Goal: Transaction & Acquisition: Purchase product/service

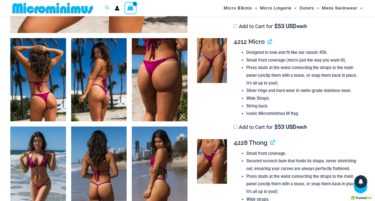
scroll to position [285, 0]
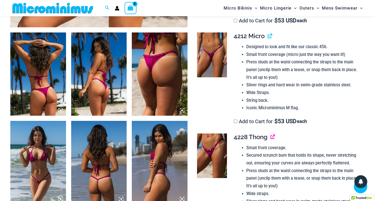
click at [270, 140] on link "View product" at bounding box center [270, 136] width 0 height 7
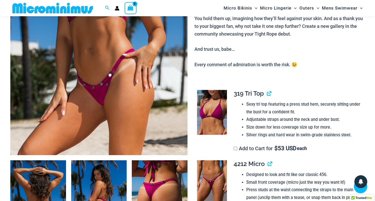
scroll to position [156, 0]
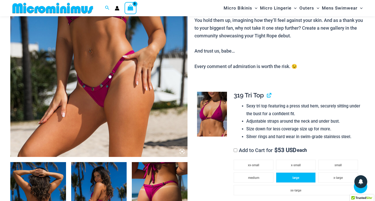
click at [291, 180] on li "large" at bounding box center [296, 177] width 40 height 10
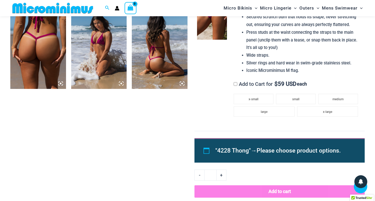
scroll to position [489, 0]
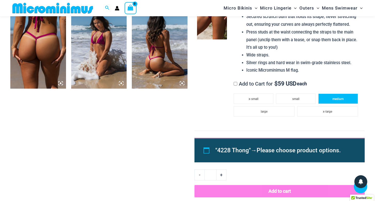
click at [329, 98] on li "medium" at bounding box center [338, 99] width 40 height 10
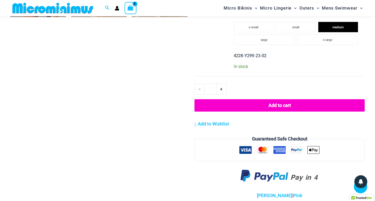
scroll to position [562, 0]
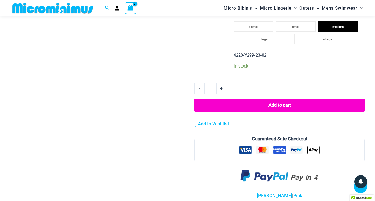
click at [265, 109] on button "Add to cart" at bounding box center [279, 105] width 170 height 13
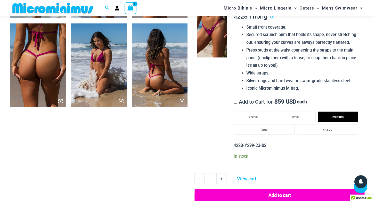
scroll to position [492, 0]
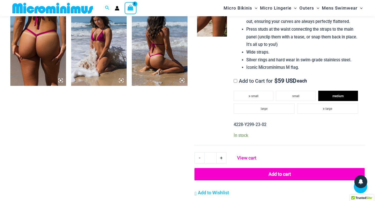
click at [248, 158] on link "View cart" at bounding box center [246, 157] width 23 height 10
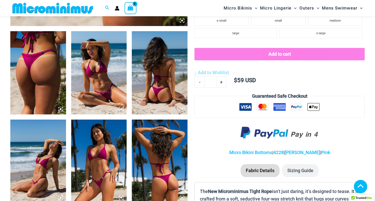
scroll to position [287, 0]
click at [27, 85] on img at bounding box center [38, 72] width 56 height 83
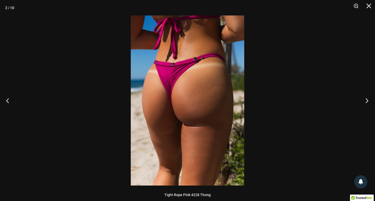
click at [366, 101] on button "Next" at bounding box center [364, 101] width 19 height 26
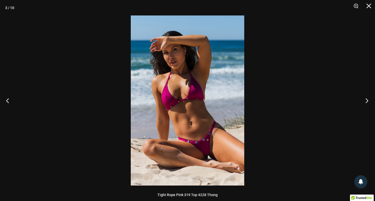
click at [366, 101] on button "Next" at bounding box center [364, 101] width 19 height 26
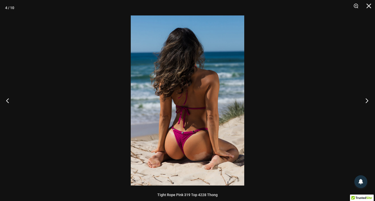
click at [366, 101] on button "Next" at bounding box center [364, 101] width 19 height 26
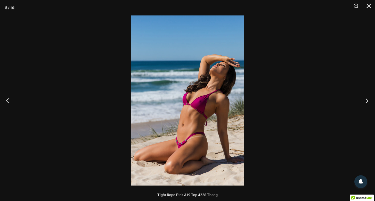
click at [366, 101] on button "Next" at bounding box center [364, 101] width 19 height 26
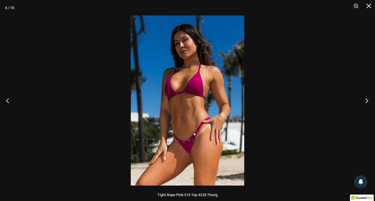
click at [366, 101] on button "Next" at bounding box center [364, 101] width 19 height 26
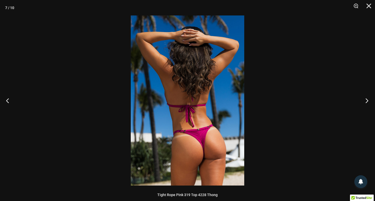
click at [366, 101] on button "Next" at bounding box center [364, 101] width 19 height 26
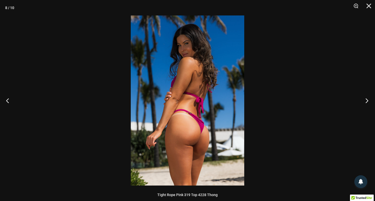
click at [366, 101] on button "Next" at bounding box center [364, 101] width 19 height 26
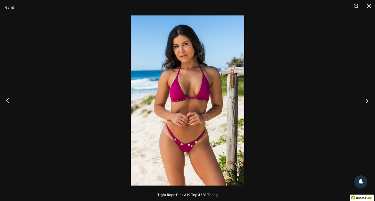
click at [366, 101] on button "Next" at bounding box center [364, 101] width 19 height 26
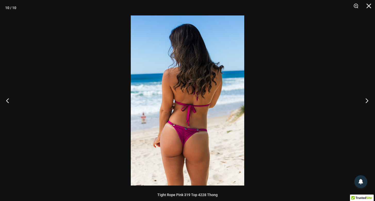
click at [366, 101] on button "Next" at bounding box center [364, 101] width 19 height 26
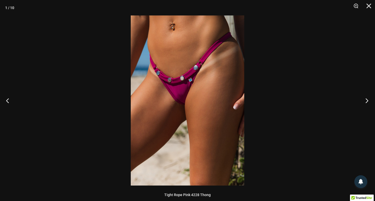
click at [366, 101] on button "Next" at bounding box center [364, 101] width 19 height 26
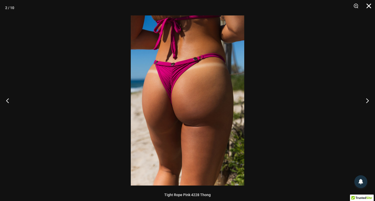
click at [368, 8] on button "Close" at bounding box center [366, 7] width 13 height 15
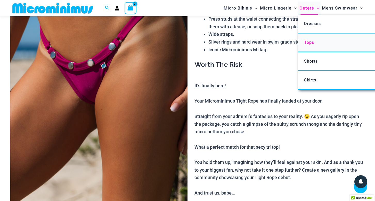
scroll to position [78, 0]
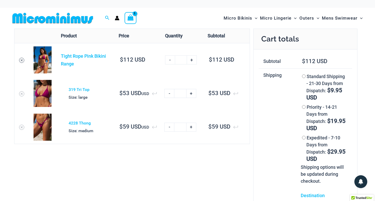
click at [21, 59] on icon "Remove Tight Rope Pink Bikini Range from cart" at bounding box center [22, 60] width 4 height 4
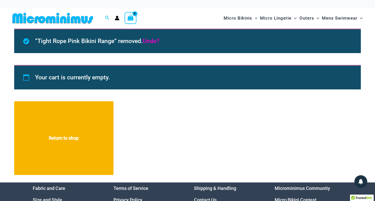
click at [148, 38] on link "Undo?" at bounding box center [151, 41] width 17 height 7
